Goal: Task Accomplishment & Management: Manage account settings

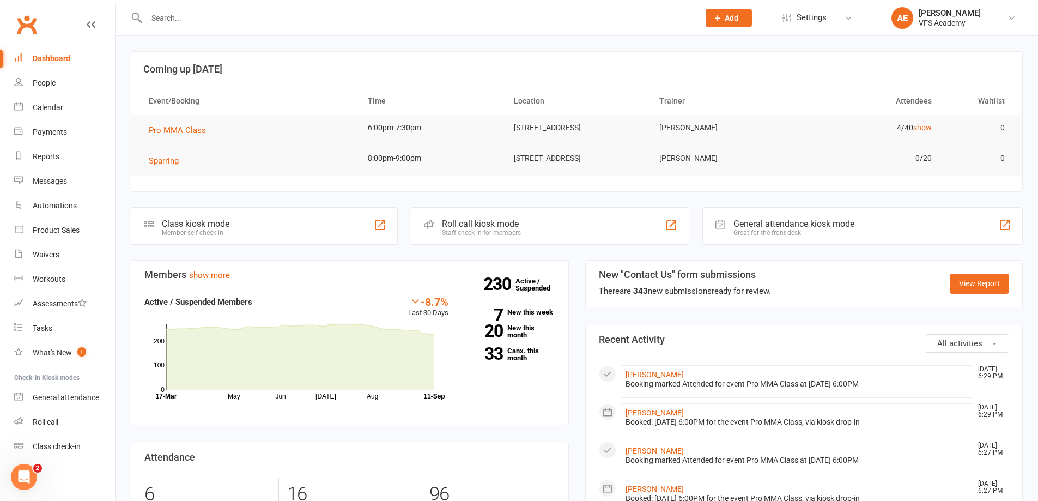
click at [187, 235] on div "Member self check-in" at bounding box center [196, 233] width 68 height 8
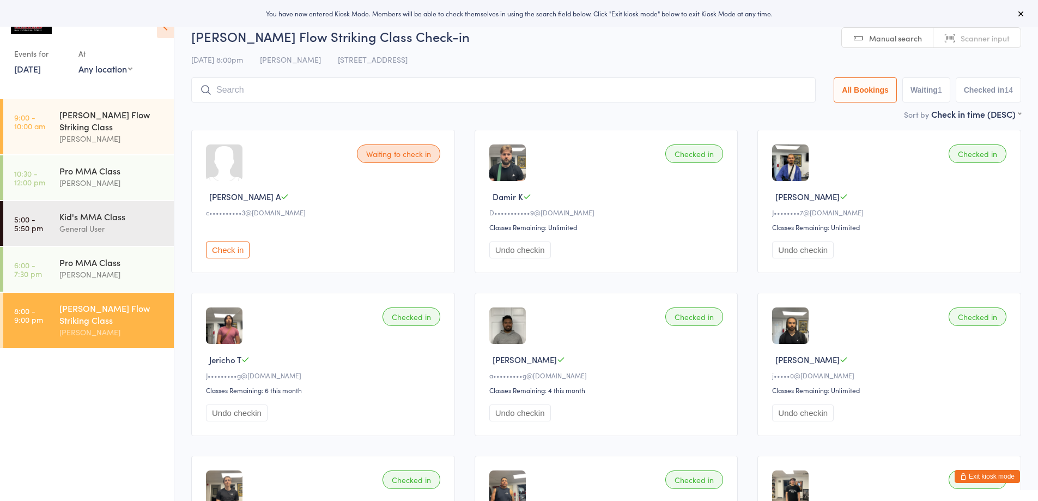
click at [228, 246] on button "Check in" at bounding box center [228, 249] width 44 height 17
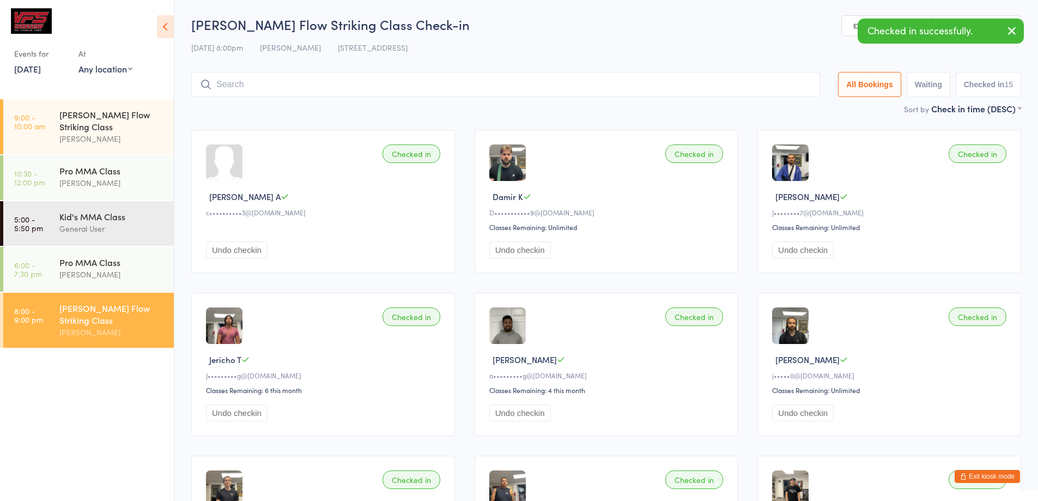
click at [998, 475] on button "Exit kiosk mode" at bounding box center [986, 476] width 65 height 13
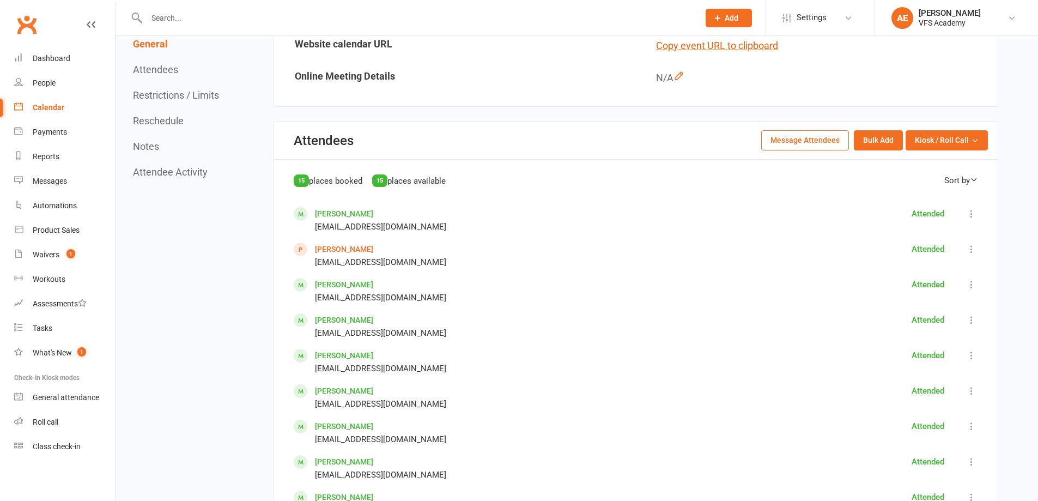
scroll to position [599, 0]
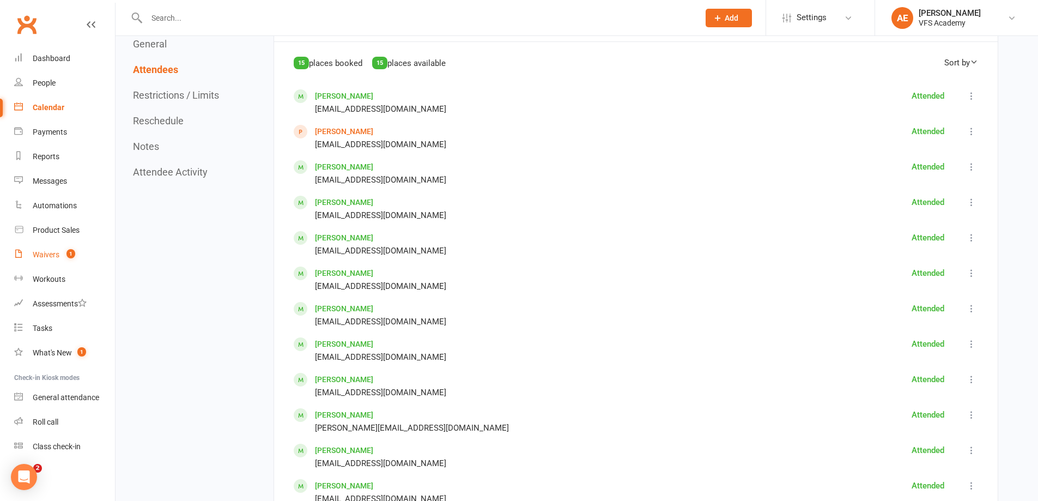
click at [46, 257] on div "Waivers" at bounding box center [46, 254] width 27 height 9
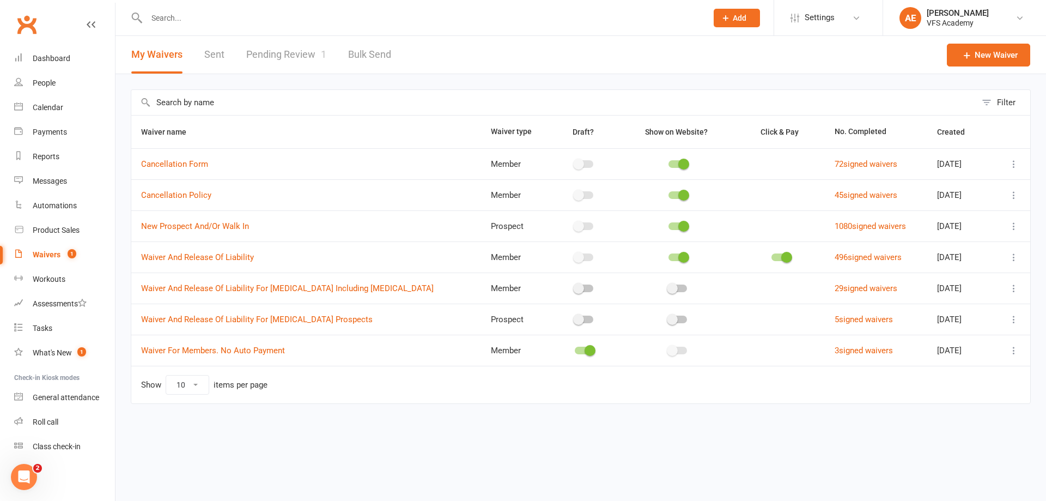
click at [290, 57] on link "Pending Review 1" at bounding box center [286, 55] width 80 height 38
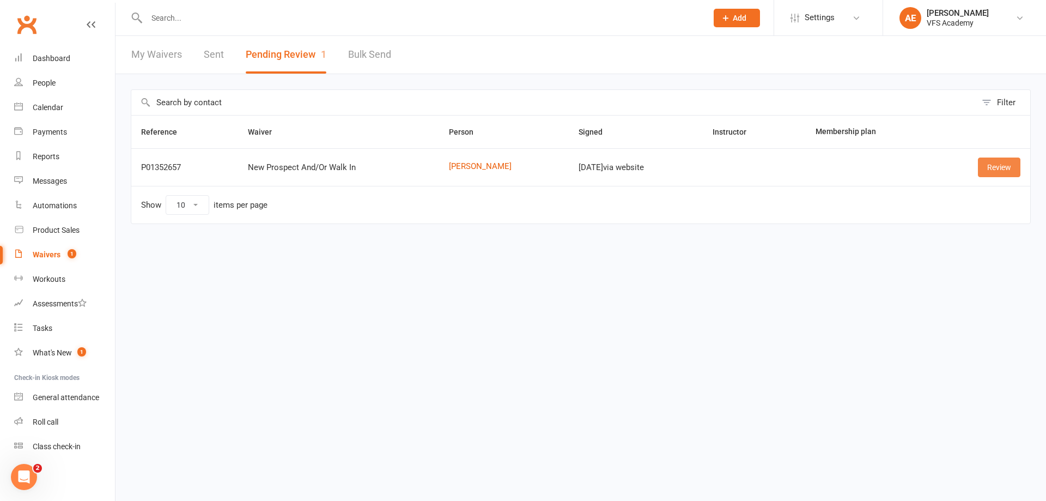
click at [997, 159] on link "Review" at bounding box center [999, 167] width 42 height 20
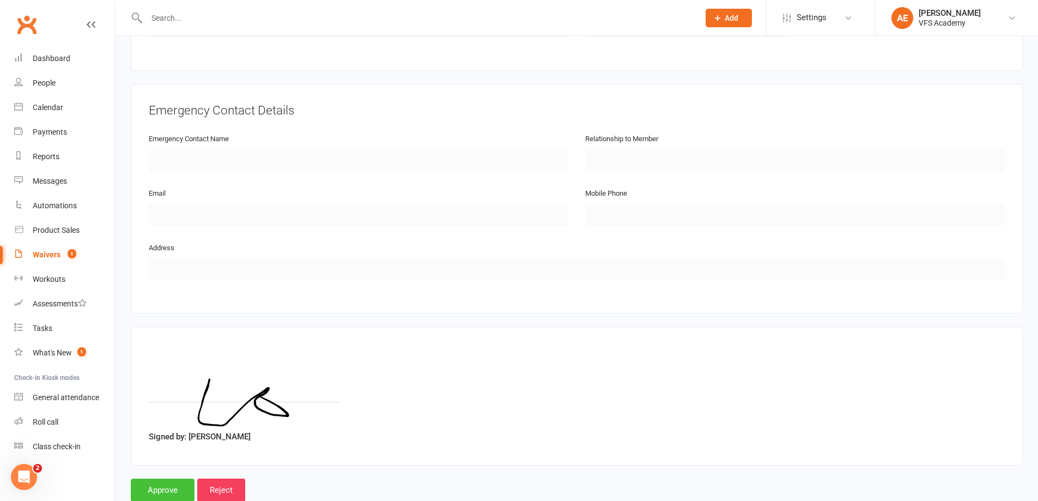
scroll to position [471, 0]
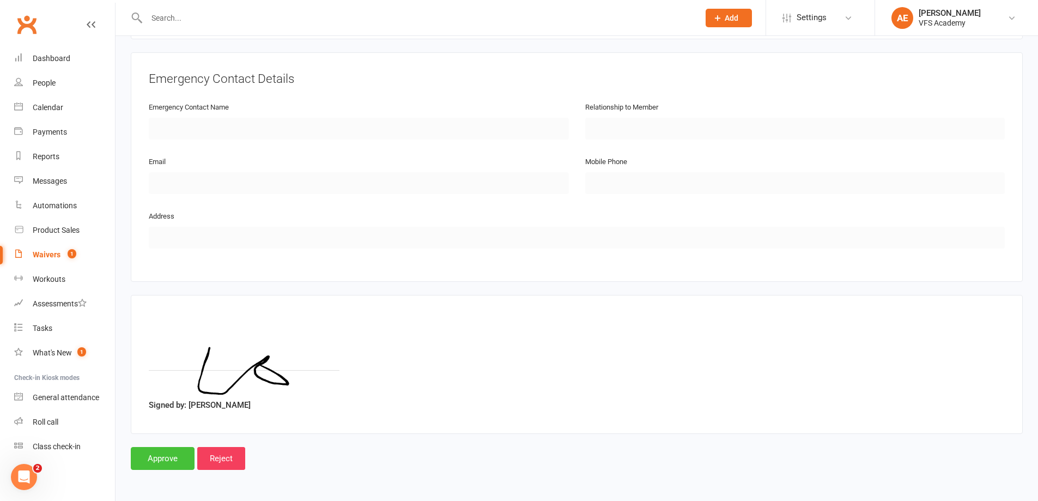
click at [150, 451] on input "Approve" at bounding box center [163, 458] width 64 height 23
